Goal: Use online tool/utility: Utilize a website feature to perform a specific function

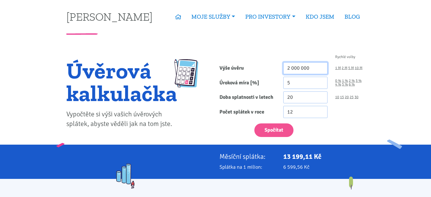
drag, startPoint x: 315, startPoint y: 66, endPoint x: 253, endPoint y: 67, distance: 61.6
click at [253, 67] on div "Výše úvěru 2 000 000 1 M 2 M 5 M 10 M" at bounding box center [292, 68] width 153 height 12
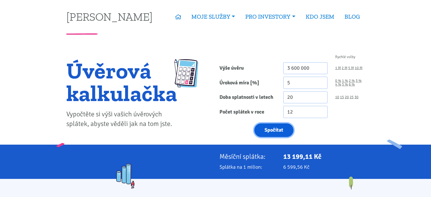
click at [279, 132] on button "Spočítat" at bounding box center [273, 131] width 39 height 14
type input "3600000"
click at [357, 96] on link "30" at bounding box center [357, 98] width 4 height 4
type input "30"
click at [270, 127] on button "Spočítat" at bounding box center [273, 131] width 39 height 14
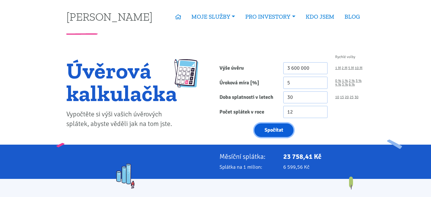
type input "3600000"
